Goal: Information Seeking & Learning: Learn about a topic

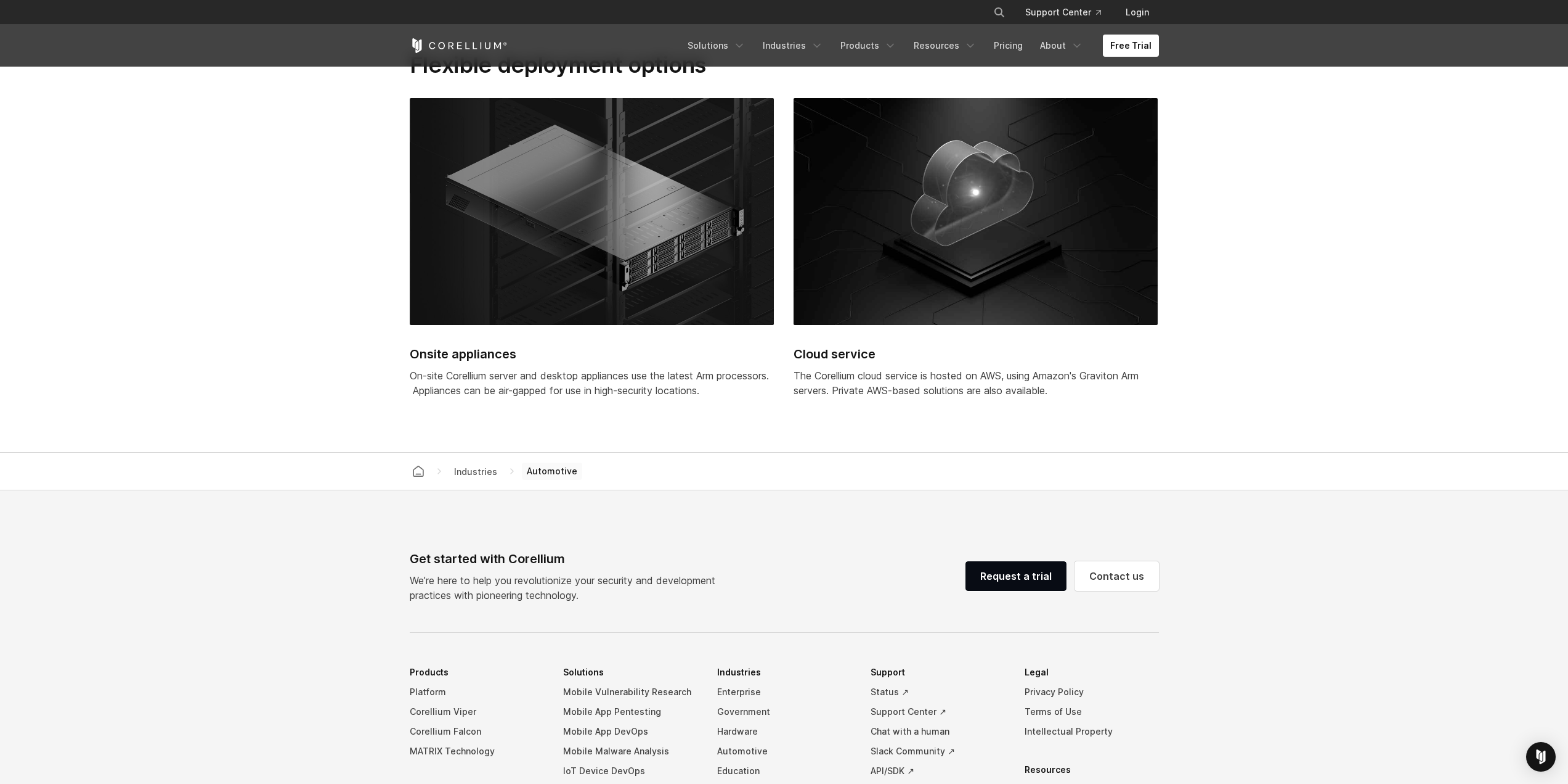
scroll to position [3517, 0]
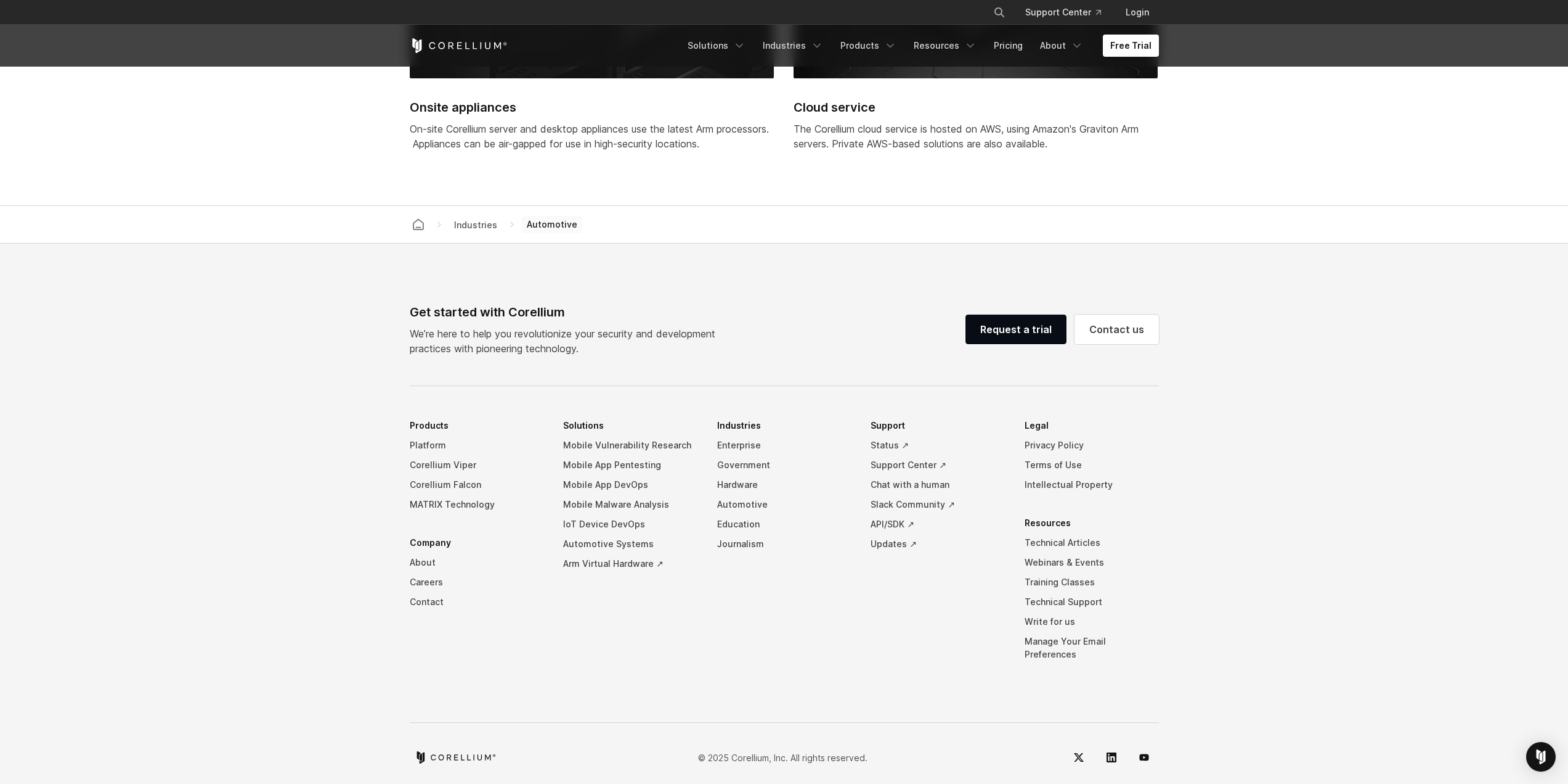
drag, startPoint x: 585, startPoint y: 354, endPoint x: 376, endPoint y: 309, distance: 213.8
click at [376, 309] on footer "Get started with Corellium We’re here to help you revolutionize your security a…" at bounding box center [784, 520] width 1568 height 553
click at [380, 309] on footer "Get started with Corellium We’re here to help you revolutionize your security a…" at bounding box center [784, 520] width 1568 height 553
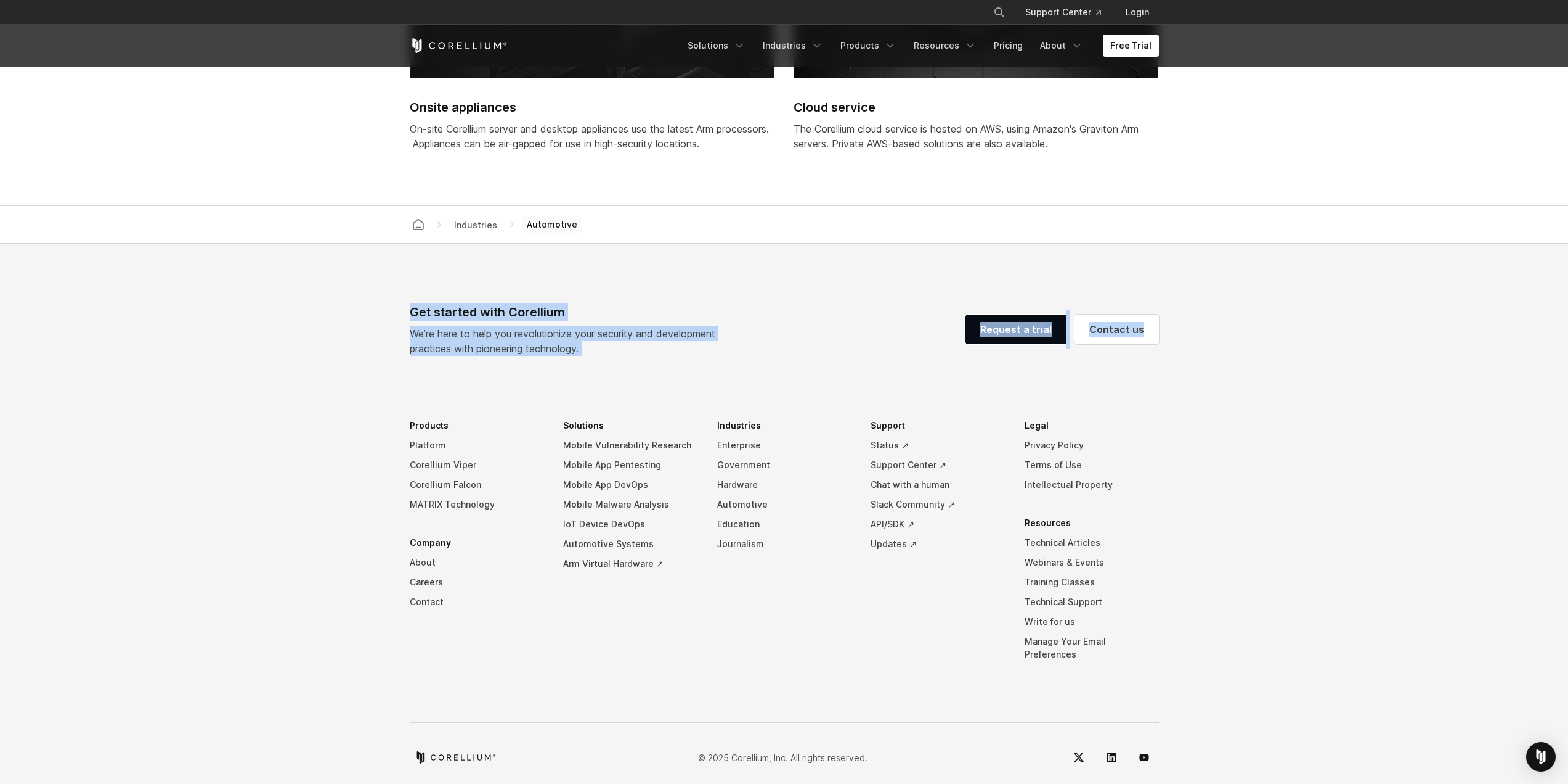
drag, startPoint x: 406, startPoint y: 317, endPoint x: 1227, endPoint y: 652, distance: 886.7
click at [1202, 652] on footer "Get started with Corellium We’re here to help you revolutionize your security a…" at bounding box center [784, 520] width 1568 height 553
click at [1227, 652] on footer "Get started with Corellium We’re here to help you revolutionize your security a…" at bounding box center [784, 520] width 1568 height 553
drag, startPoint x: 1234, startPoint y: 643, endPoint x: 384, endPoint y: 315, distance: 911.1
click at [384, 315] on footer "Get started with Corellium We’re here to help you revolutionize your security a…" at bounding box center [784, 520] width 1568 height 553
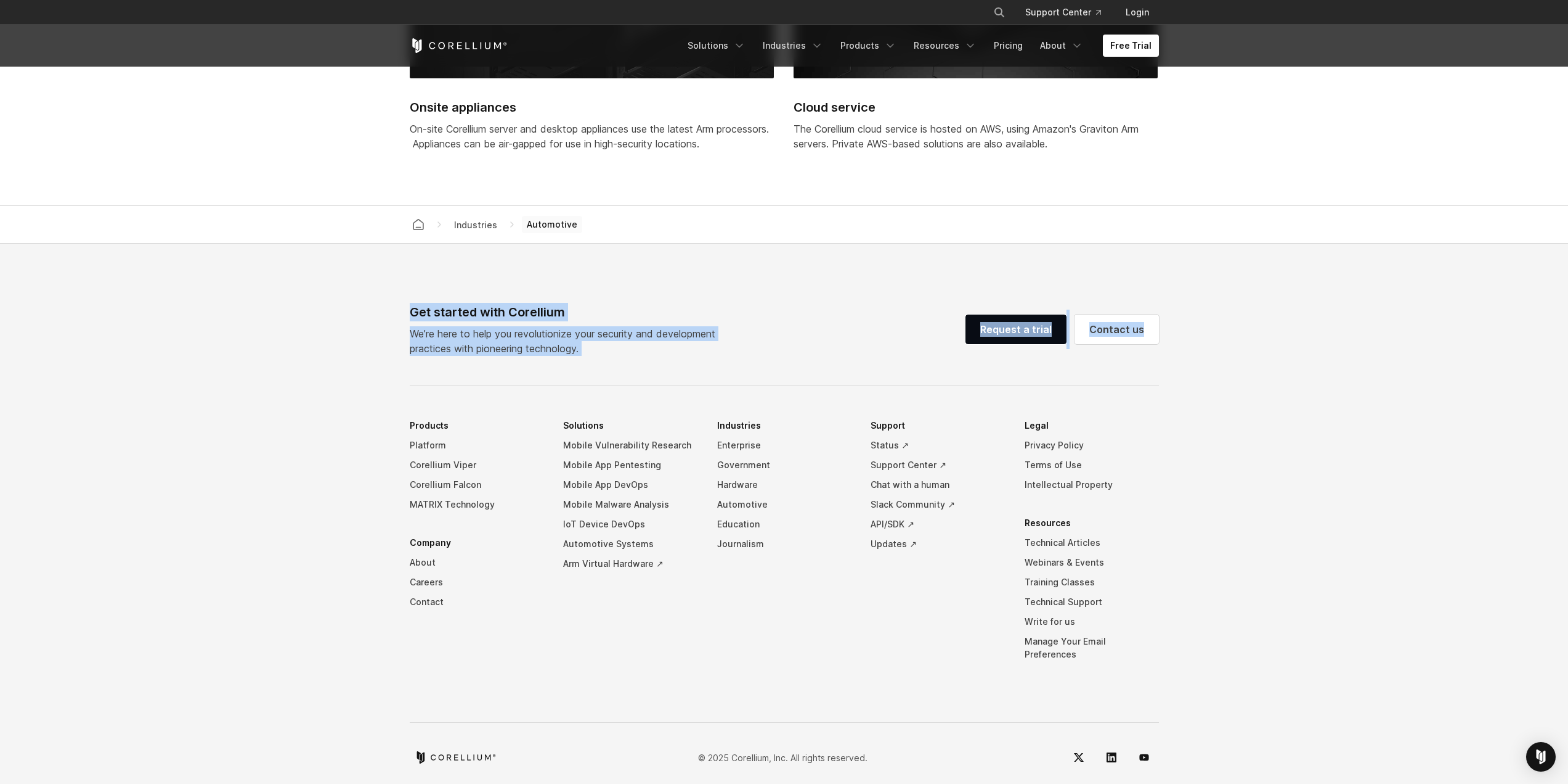
click at [384, 315] on footer "Get started with Corellium We’re here to help you revolutionize your security a…" at bounding box center [784, 520] width 1568 height 553
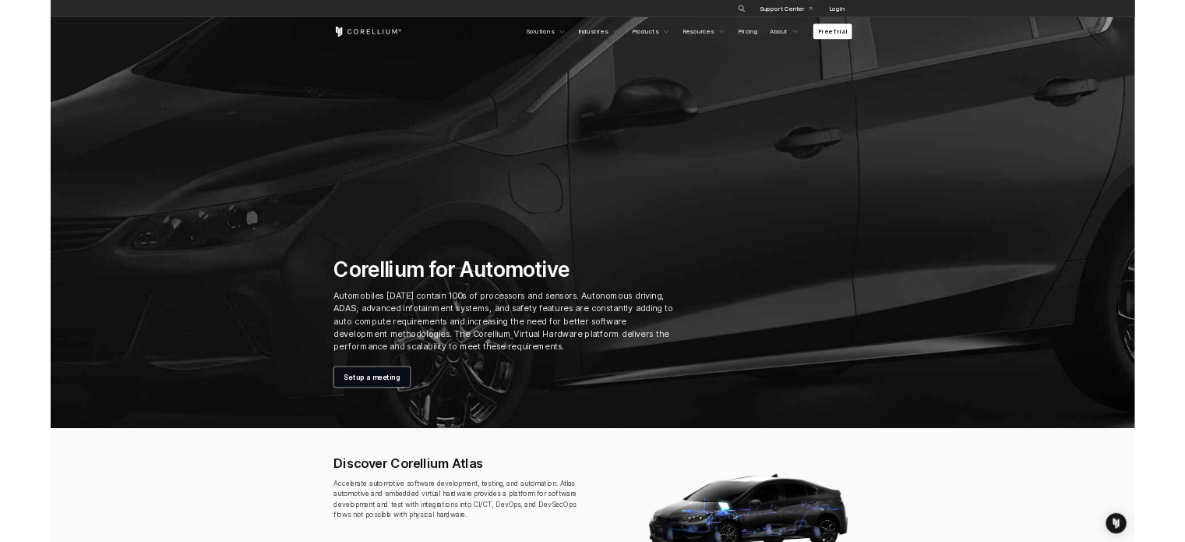
scroll to position [0, 0]
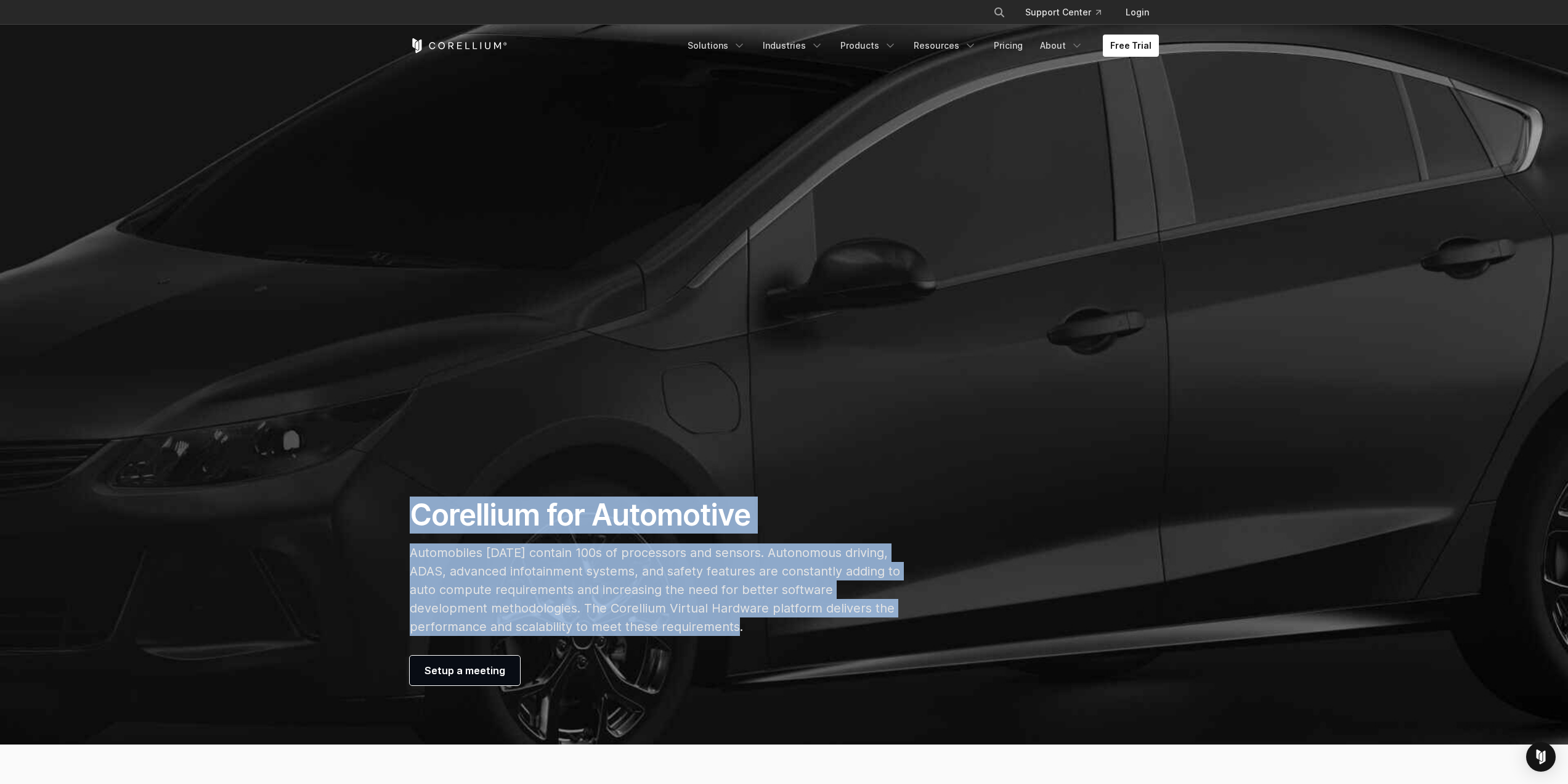
drag, startPoint x: 414, startPoint y: 514, endPoint x: 792, endPoint y: 624, distance: 393.7
click at [792, 624] on div "Corellium for Automotive Automobiles [DATE] contain 100s of processors and sens…" at bounding box center [656, 590] width 516 height 188
click at [792, 624] on p "Automobiles [DATE] contain 100s of processors and sensors. Autonomous driving, …" at bounding box center [655, 589] width 491 height 93
